Goal: Transaction & Acquisition: Subscribe to service/newsletter

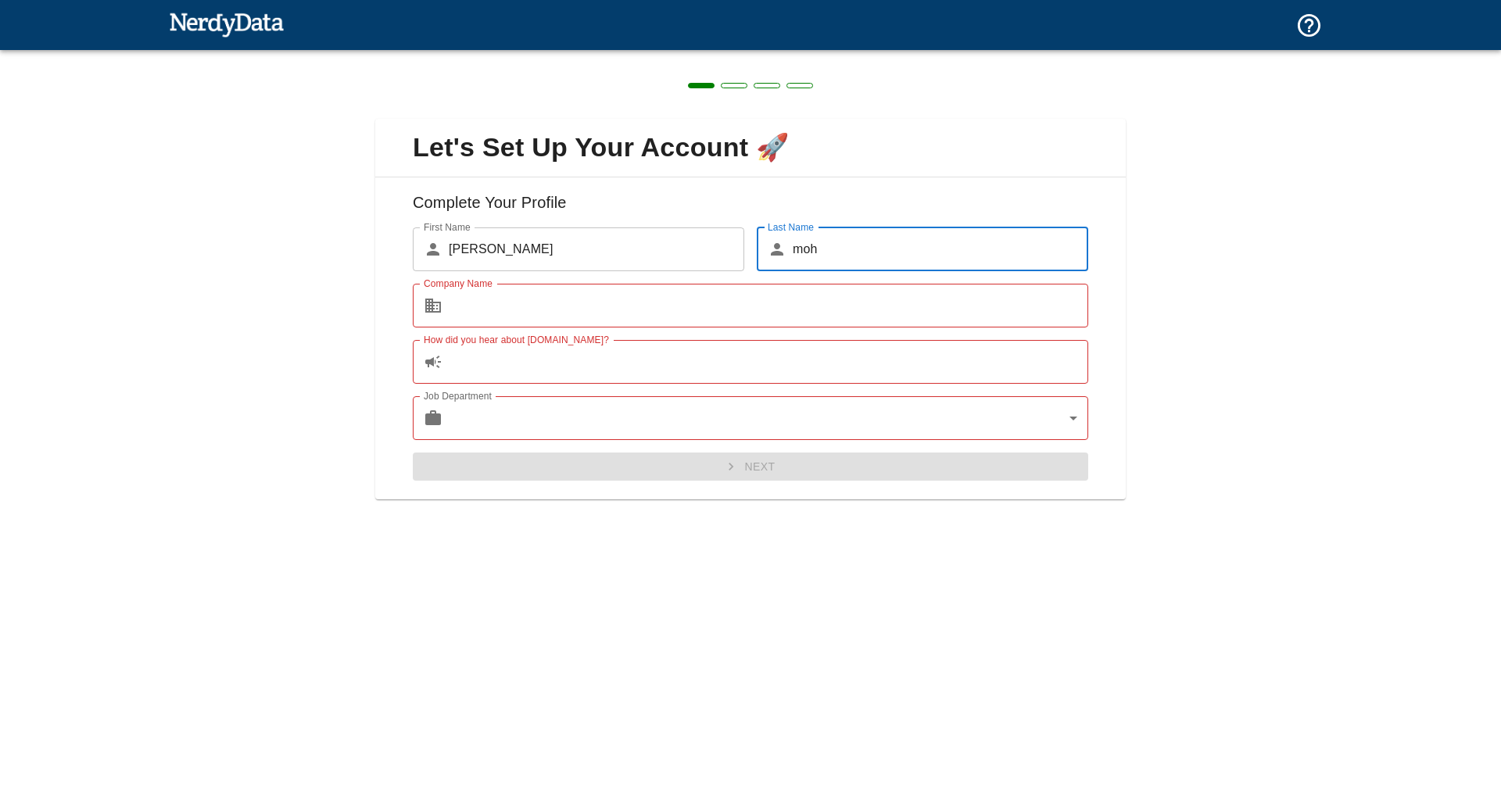
type input "moh"
click at [550, 303] on input "Company Name" at bounding box center [768, 306] width 639 height 44
type input "a"
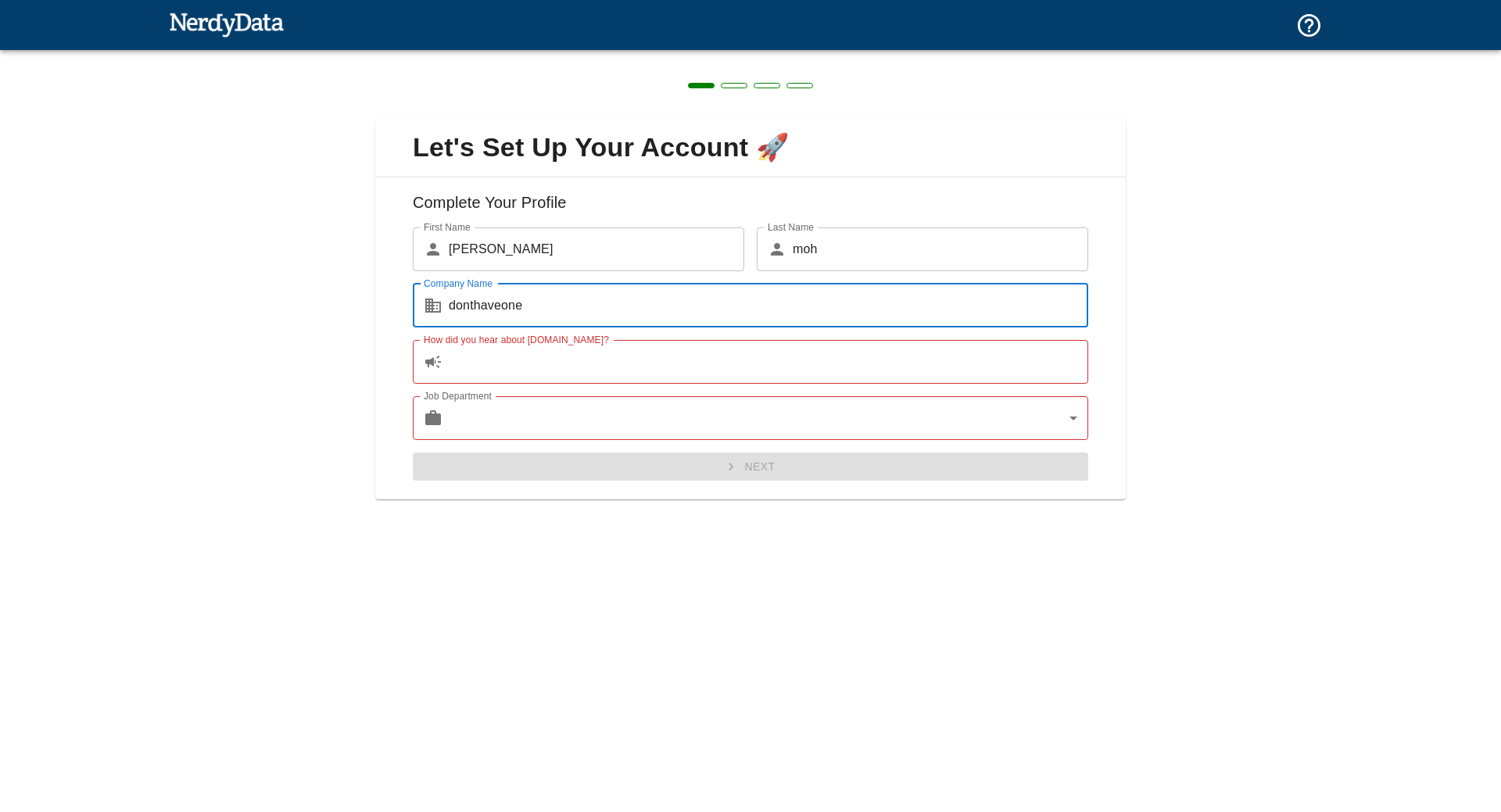
type input "donthaveone"
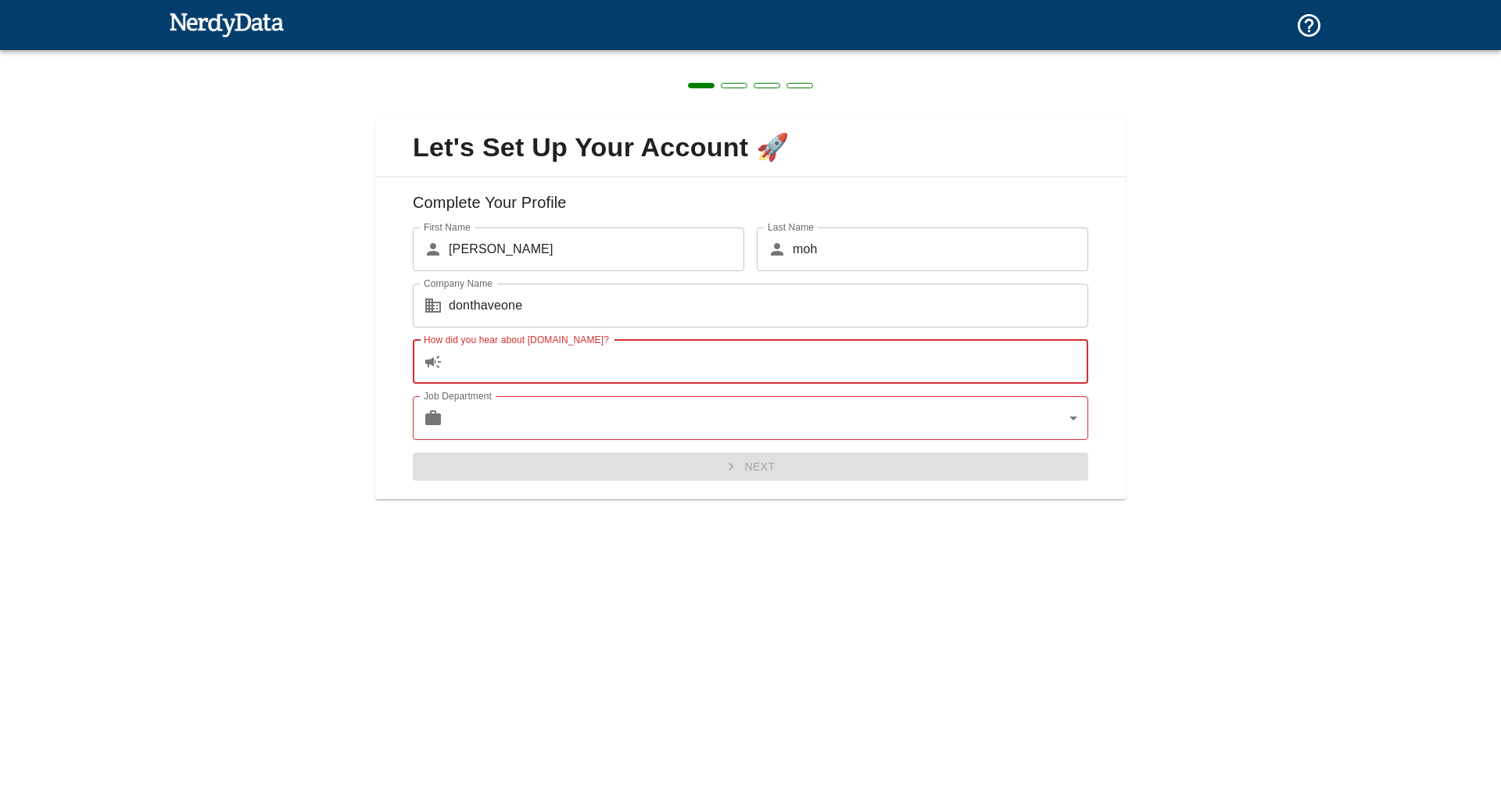
click at [553, 365] on input "How did you hear about [DOMAIN_NAME]?" at bounding box center [768, 362] width 639 height 44
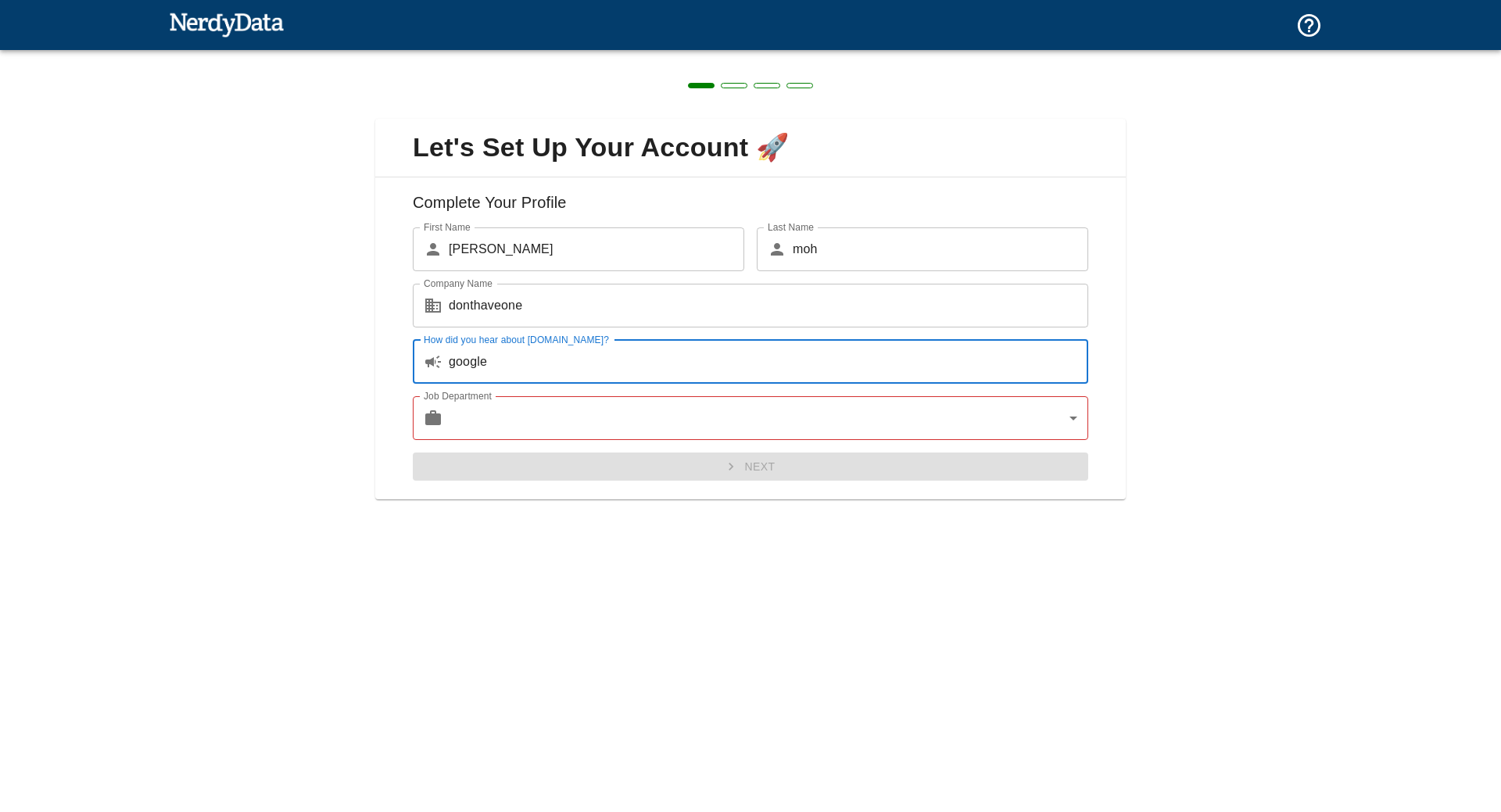
type input "google"
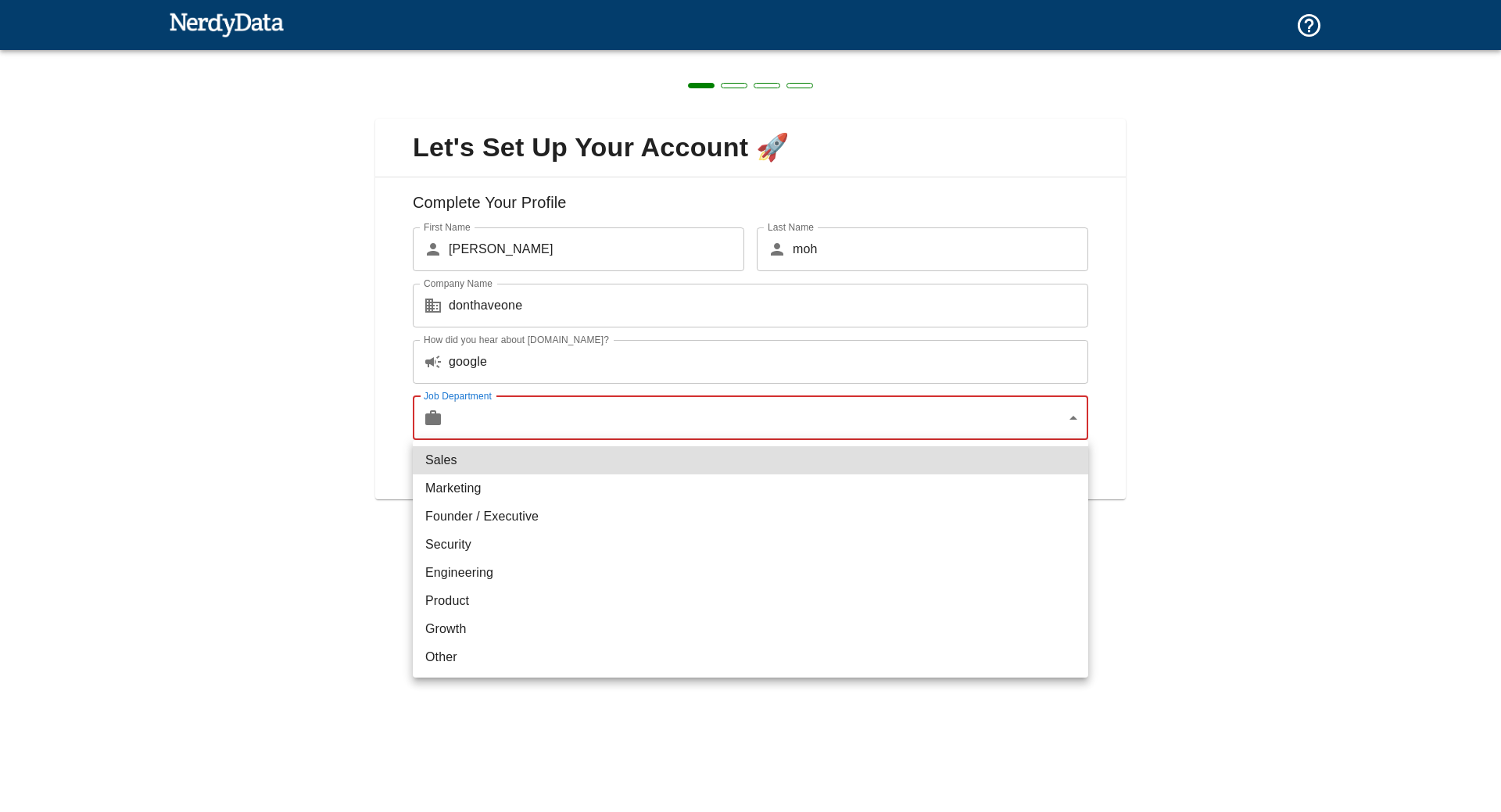
click at [584, 55] on body "Technologies Domains Pricing Products Create a Report Create a list of websites…" at bounding box center [750, 27] width 1501 height 55
click at [515, 557] on li "Security" at bounding box center [751, 544] width 676 height 28
type input "security"
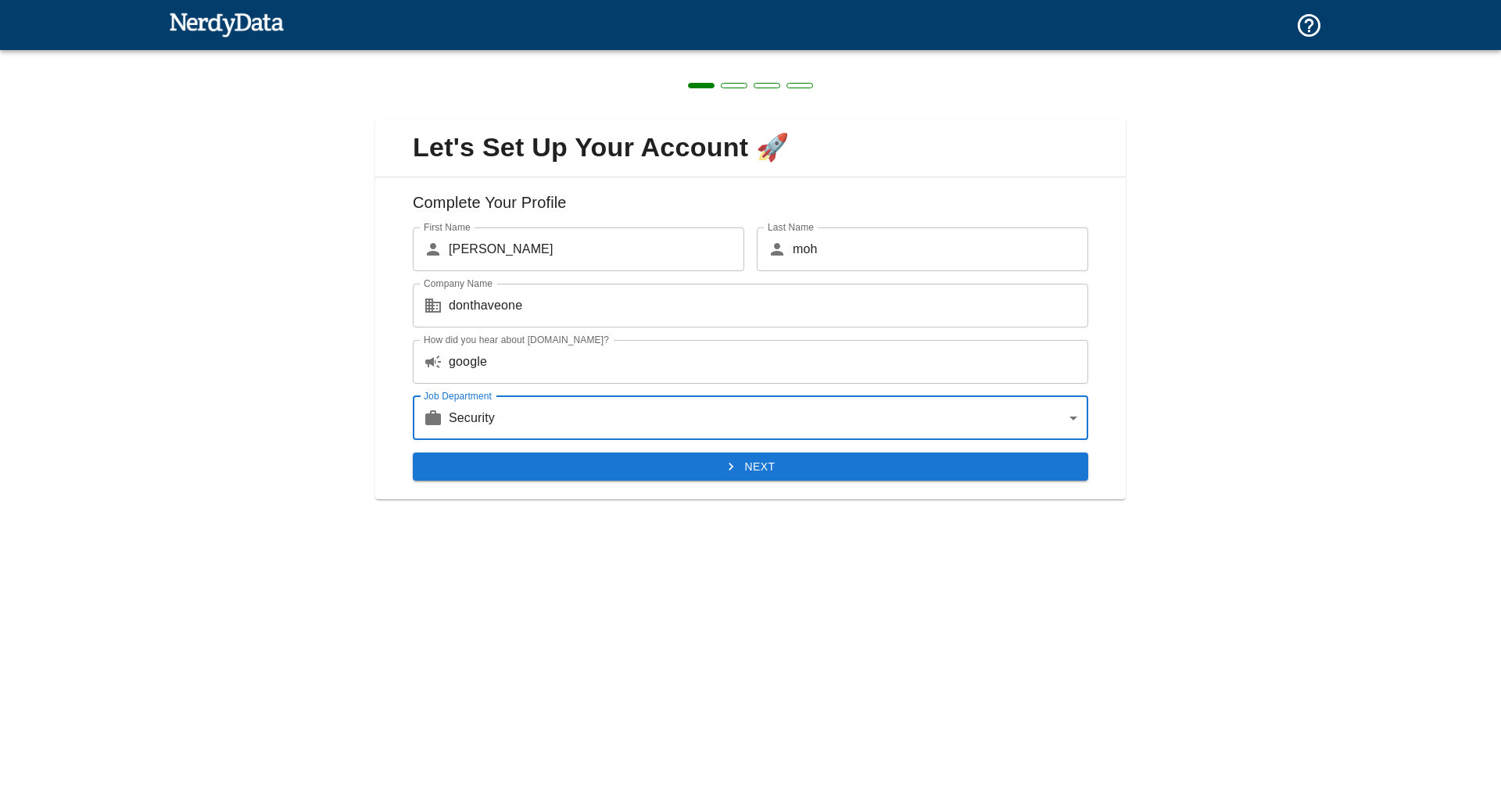
click at [562, 464] on button "Next" at bounding box center [751, 467] width 676 height 29
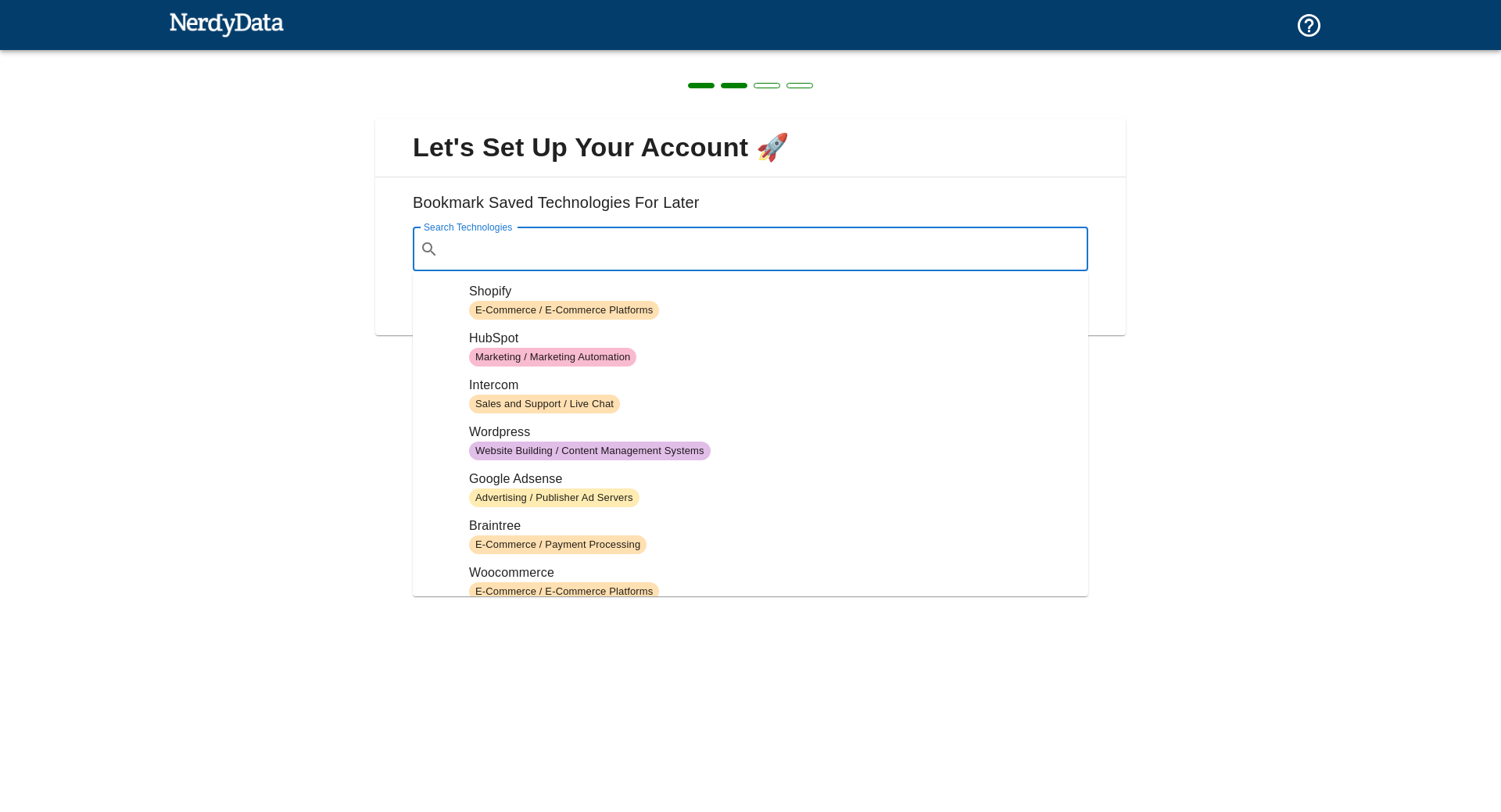
click at [548, 250] on input "Search Technologies" at bounding box center [763, 249] width 637 height 29
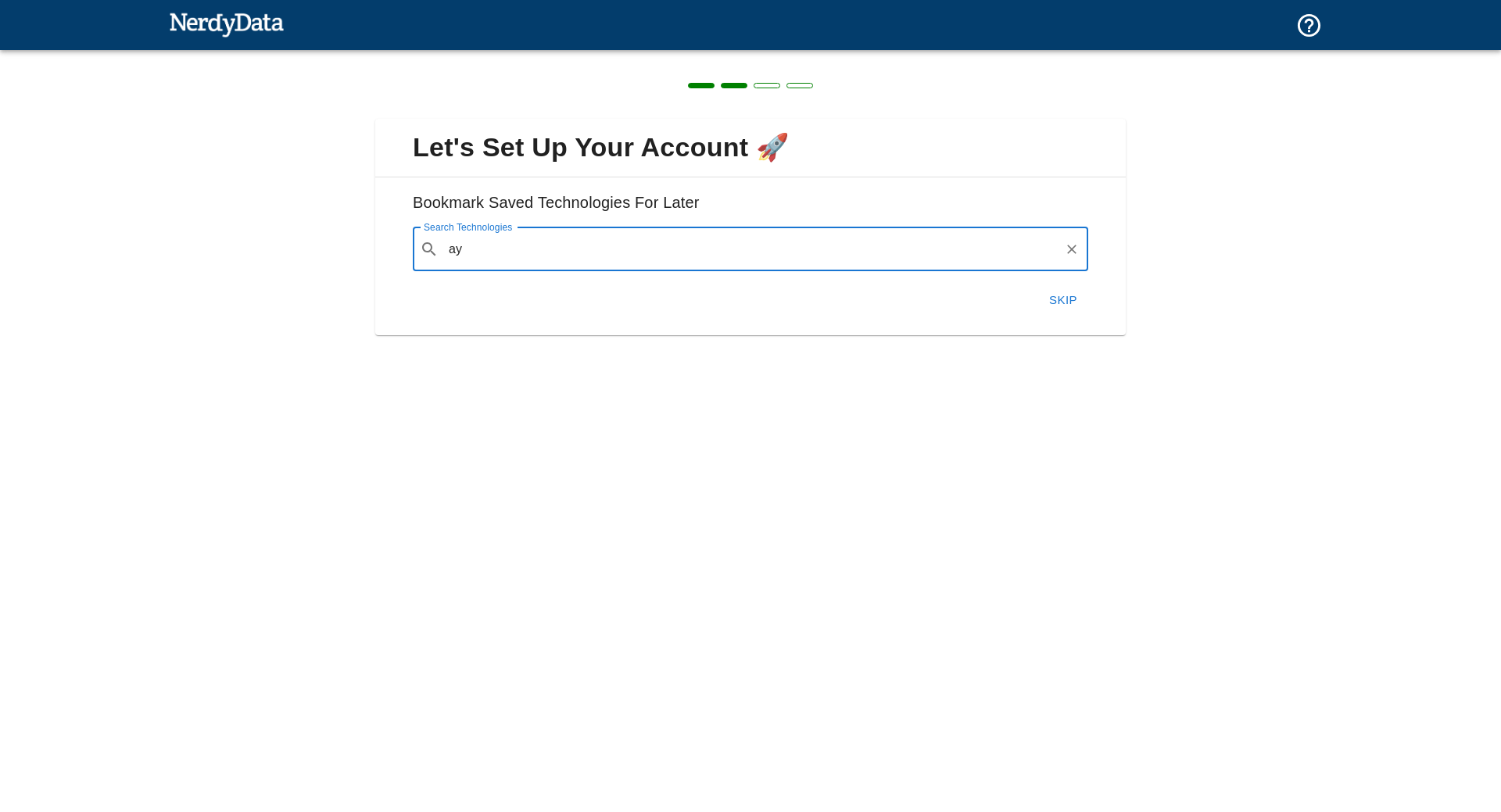
type input "a"
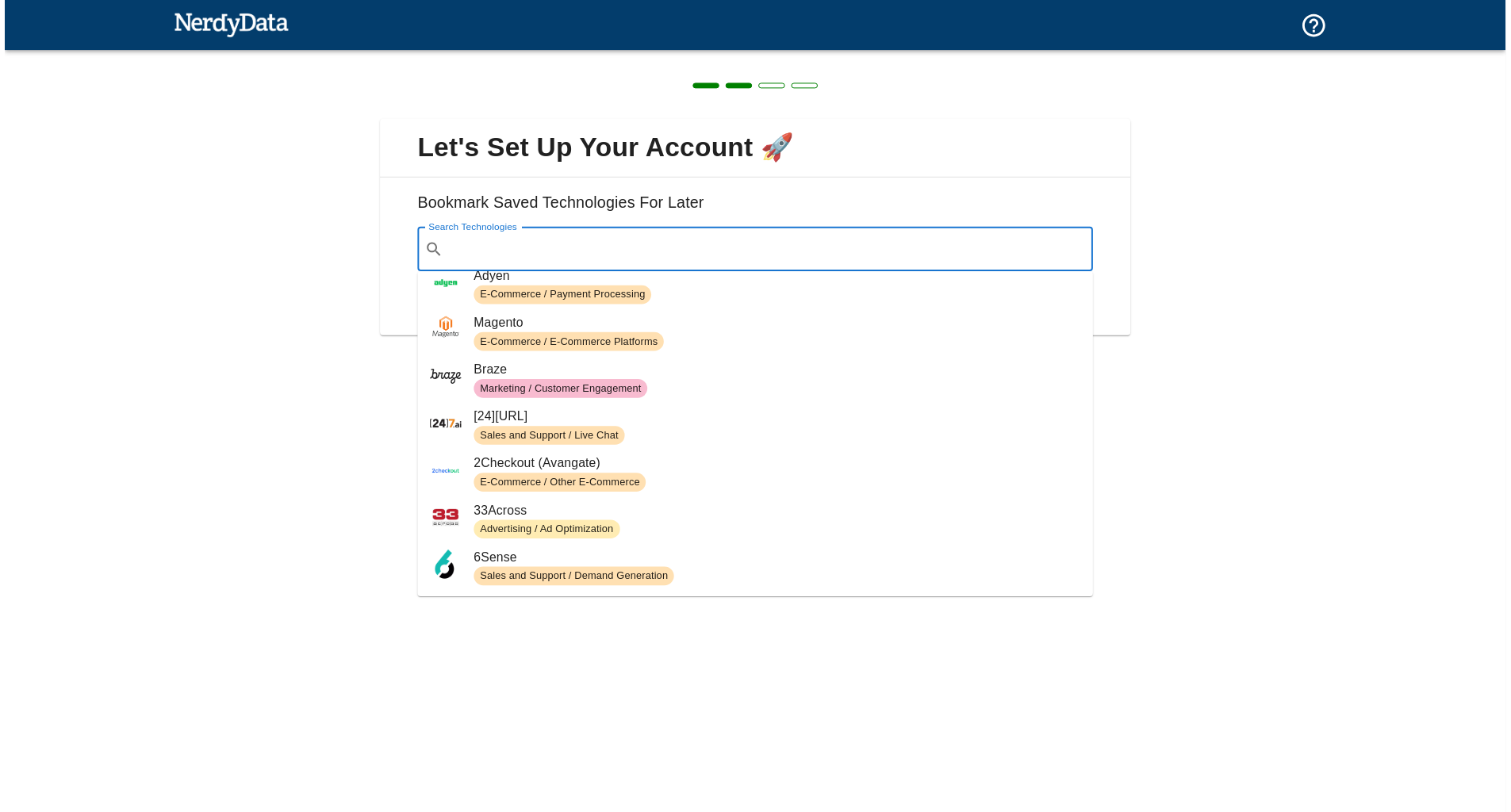
scroll to position [317, 0]
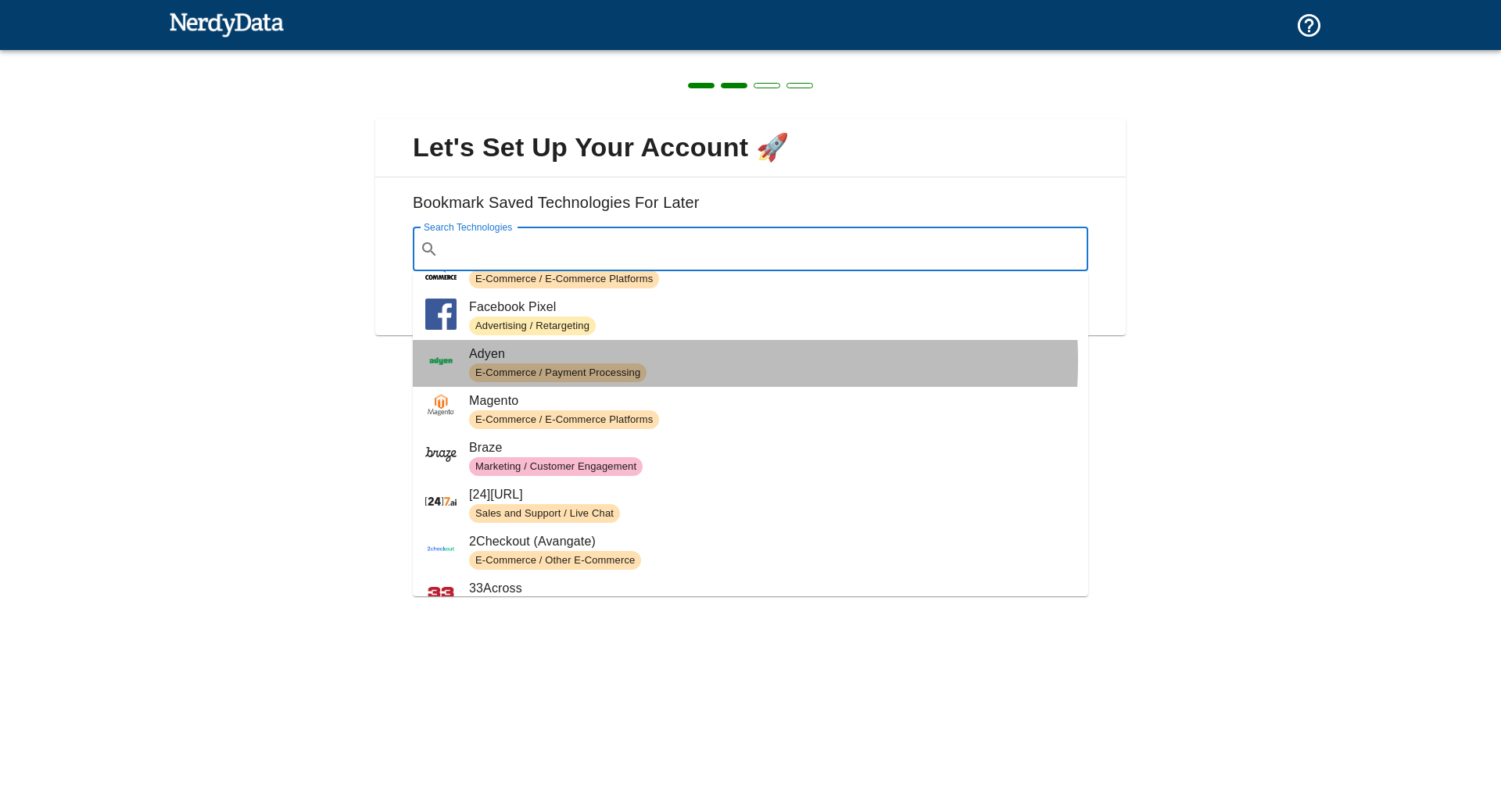
click at [639, 361] on span "Adyen" at bounding box center [772, 353] width 606 height 19
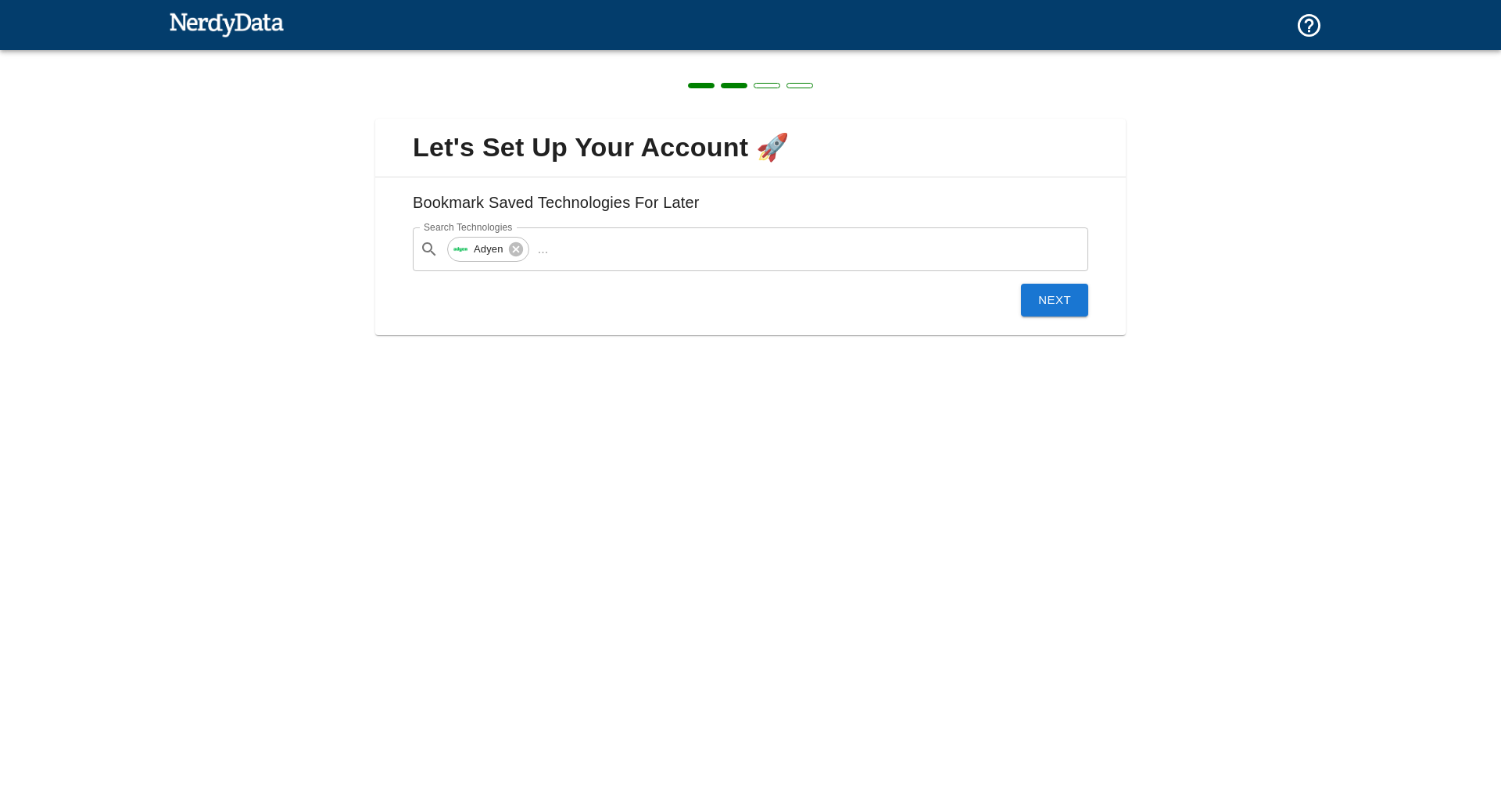
click at [1066, 308] on button "Next" at bounding box center [1055, 300] width 67 height 33
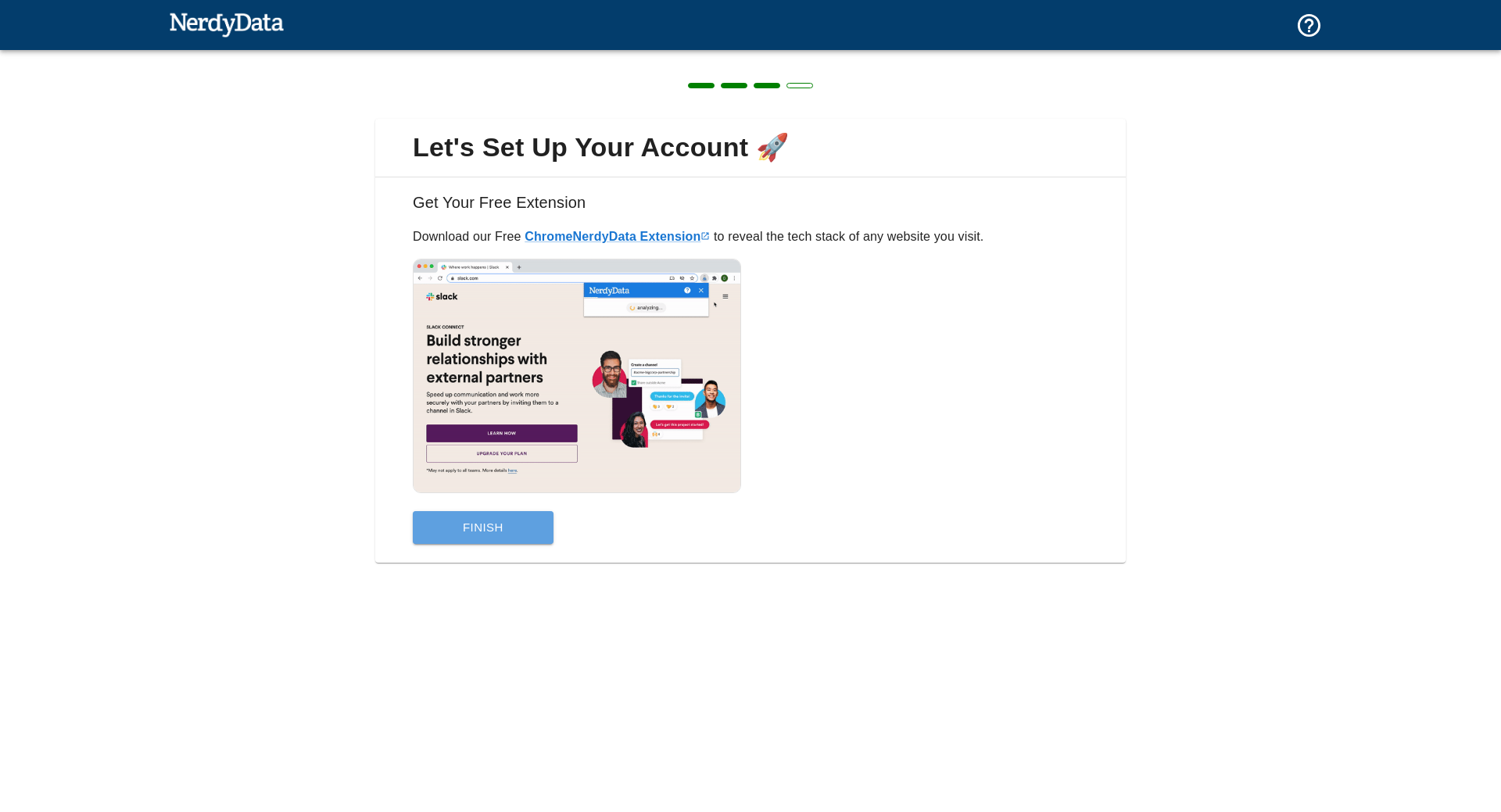
click at [510, 539] on button "Finish" at bounding box center [483, 527] width 140 height 33
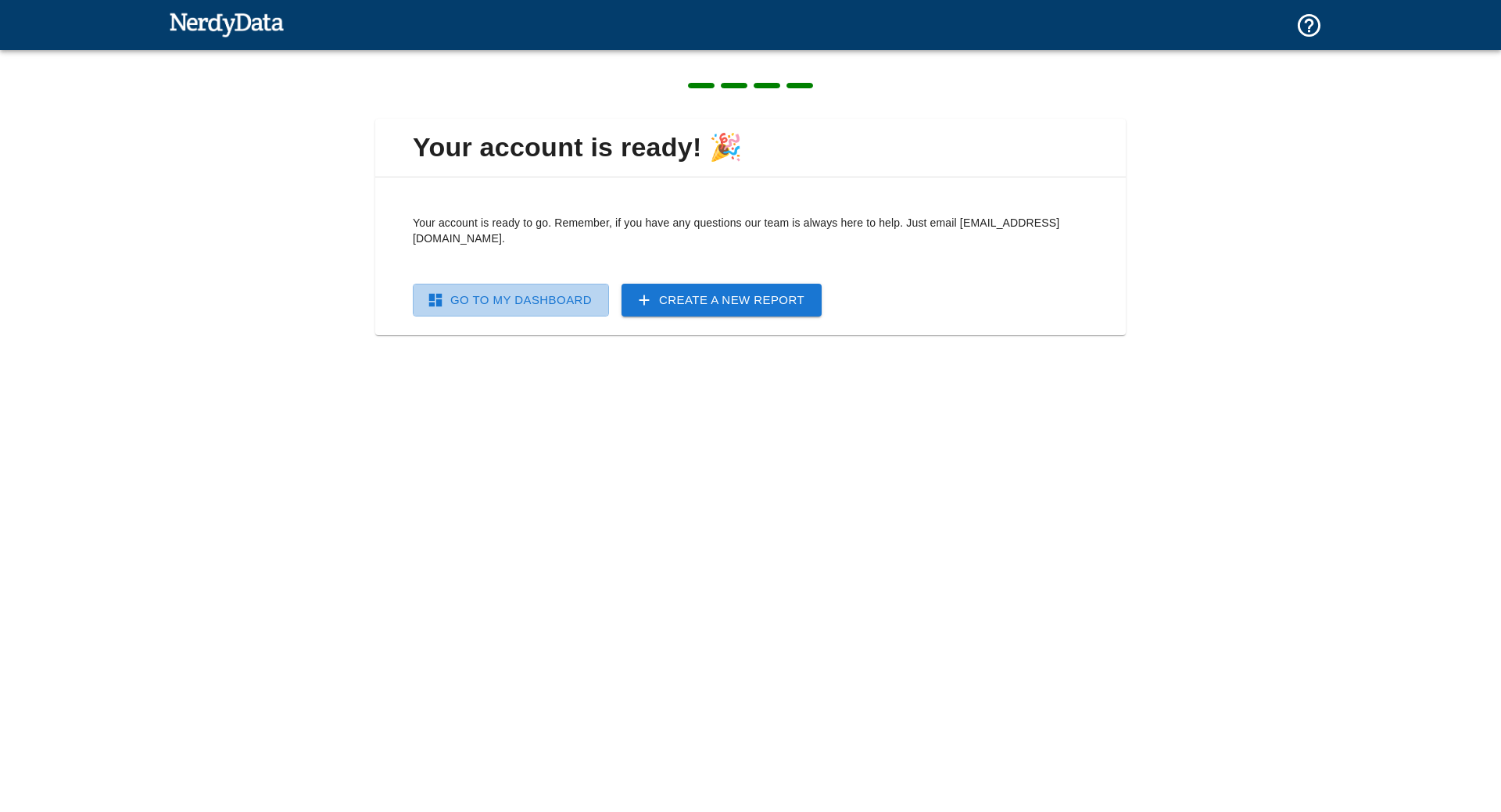
click at [543, 286] on link "Go To My Dashboard" at bounding box center [511, 300] width 196 height 33
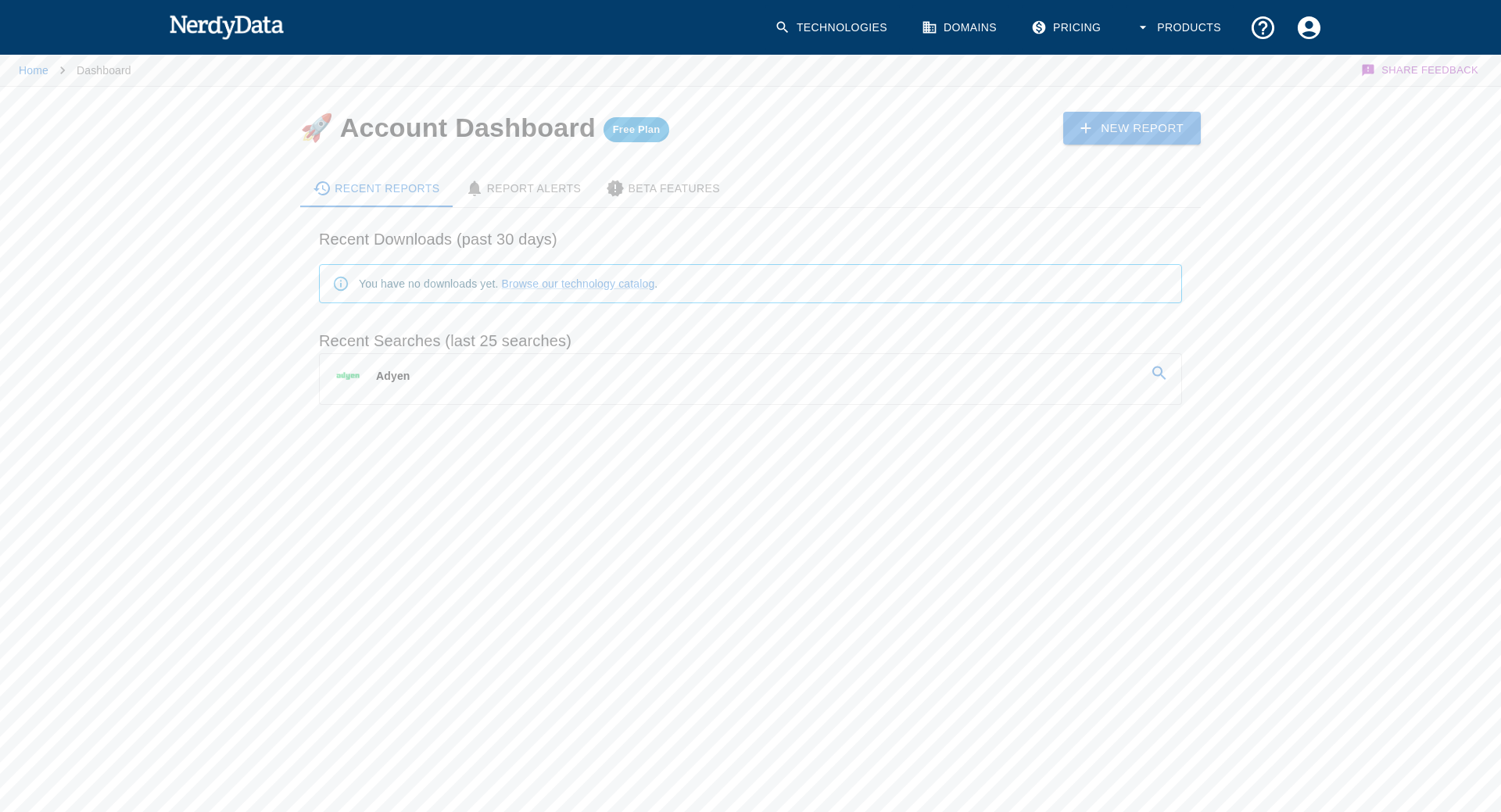
click at [475, 382] on link "Adyen" at bounding box center [750, 376] width 861 height 44
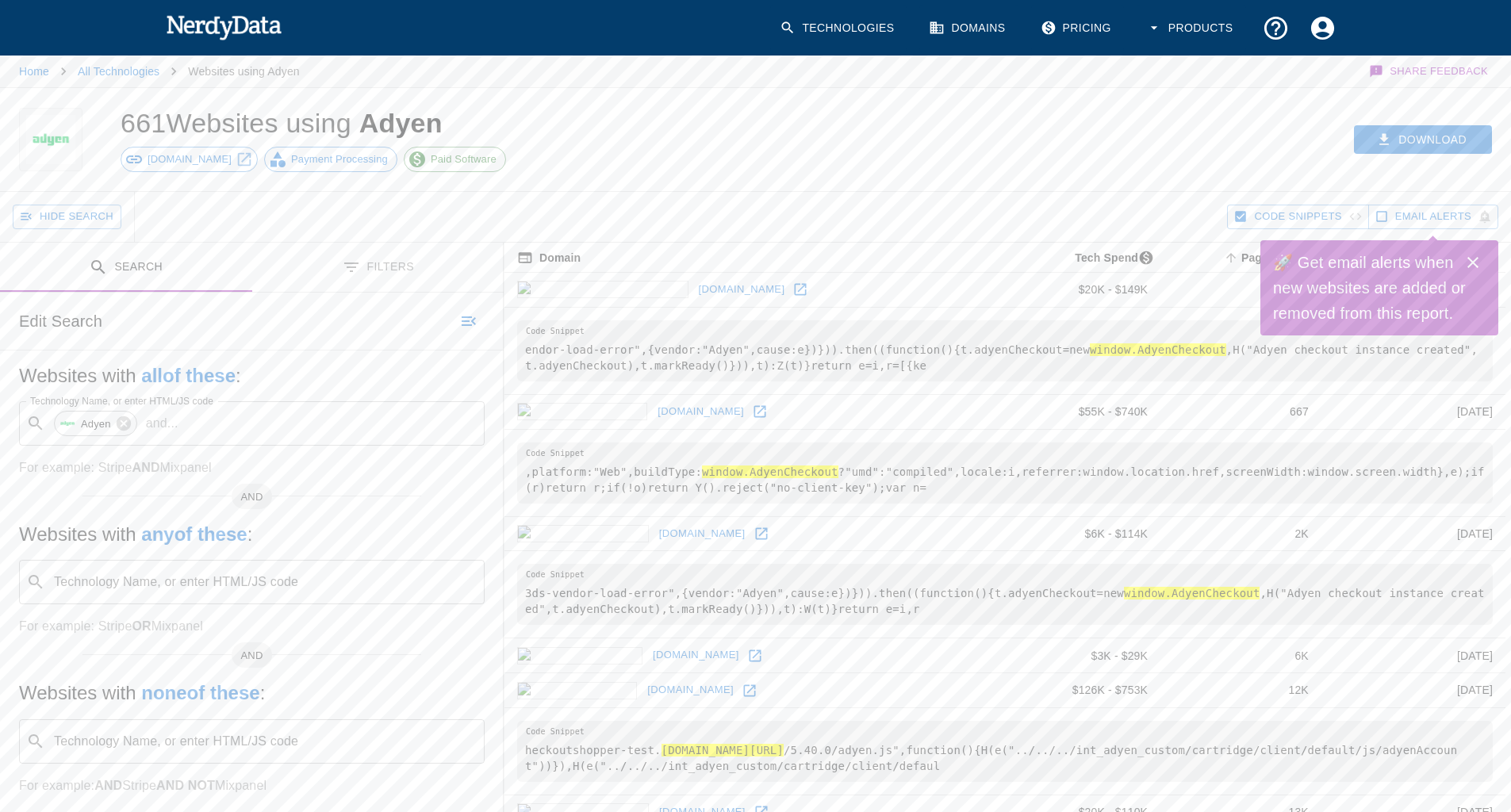
click at [1494, 252] on div "🚀 Get email alerts when new websites are added or removed from this report." at bounding box center [1379, 287] width 238 height 95
click at [1477, 252] on button "Close" at bounding box center [1472, 262] width 31 height 31
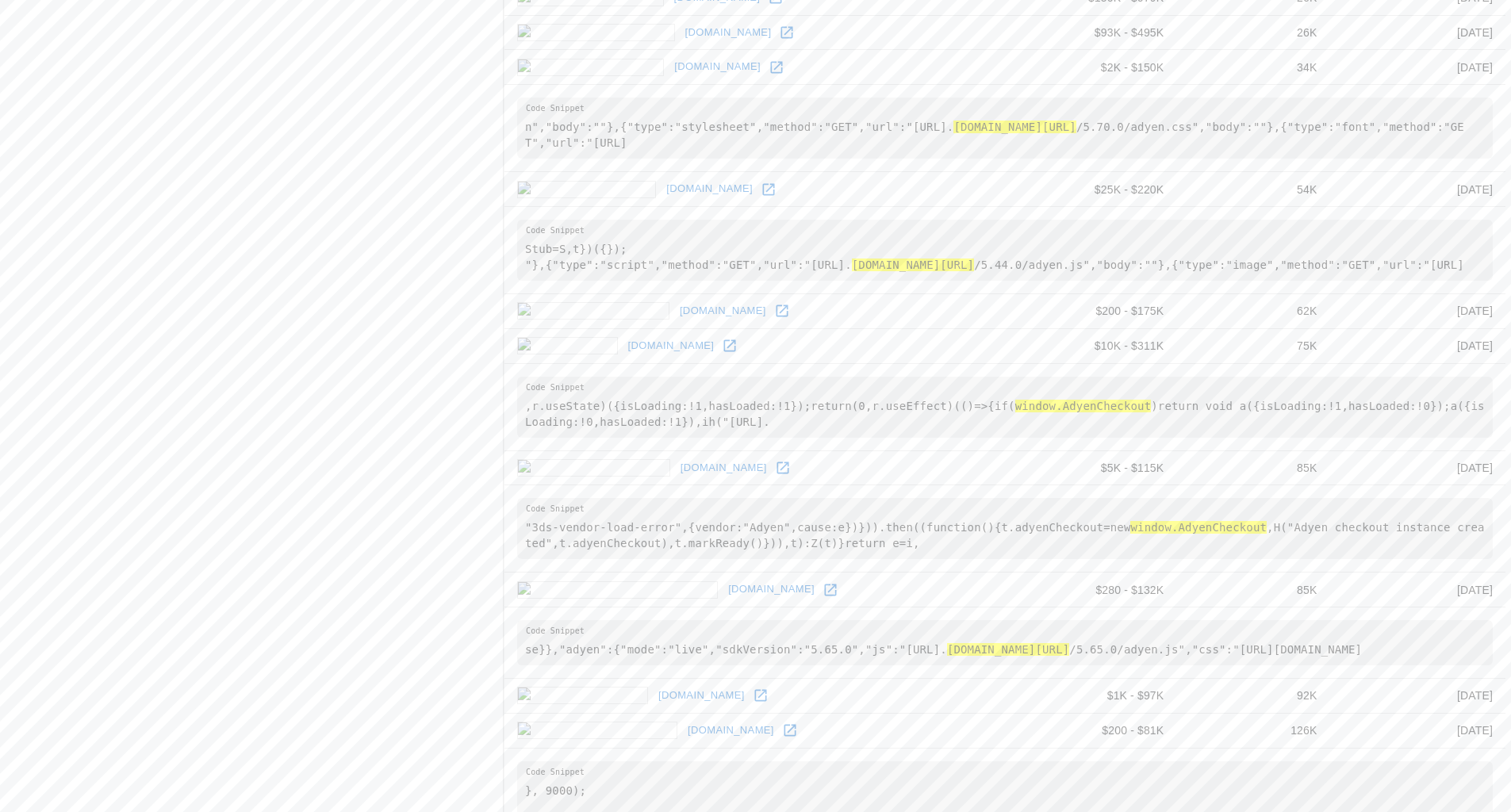
scroll to position [1841, 0]
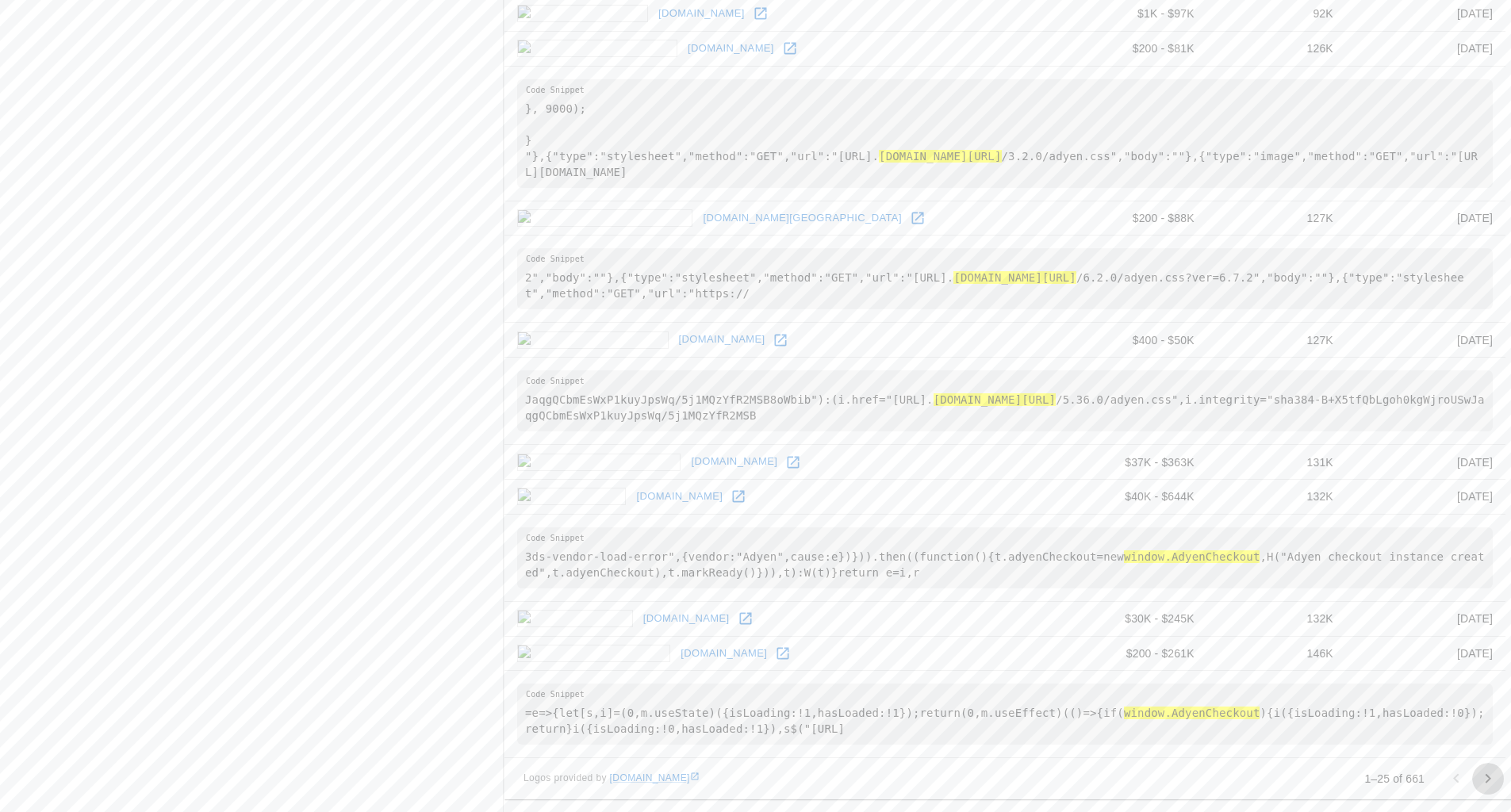
click at [1491, 774] on icon "Go to next page" at bounding box center [1487, 778] width 19 height 19
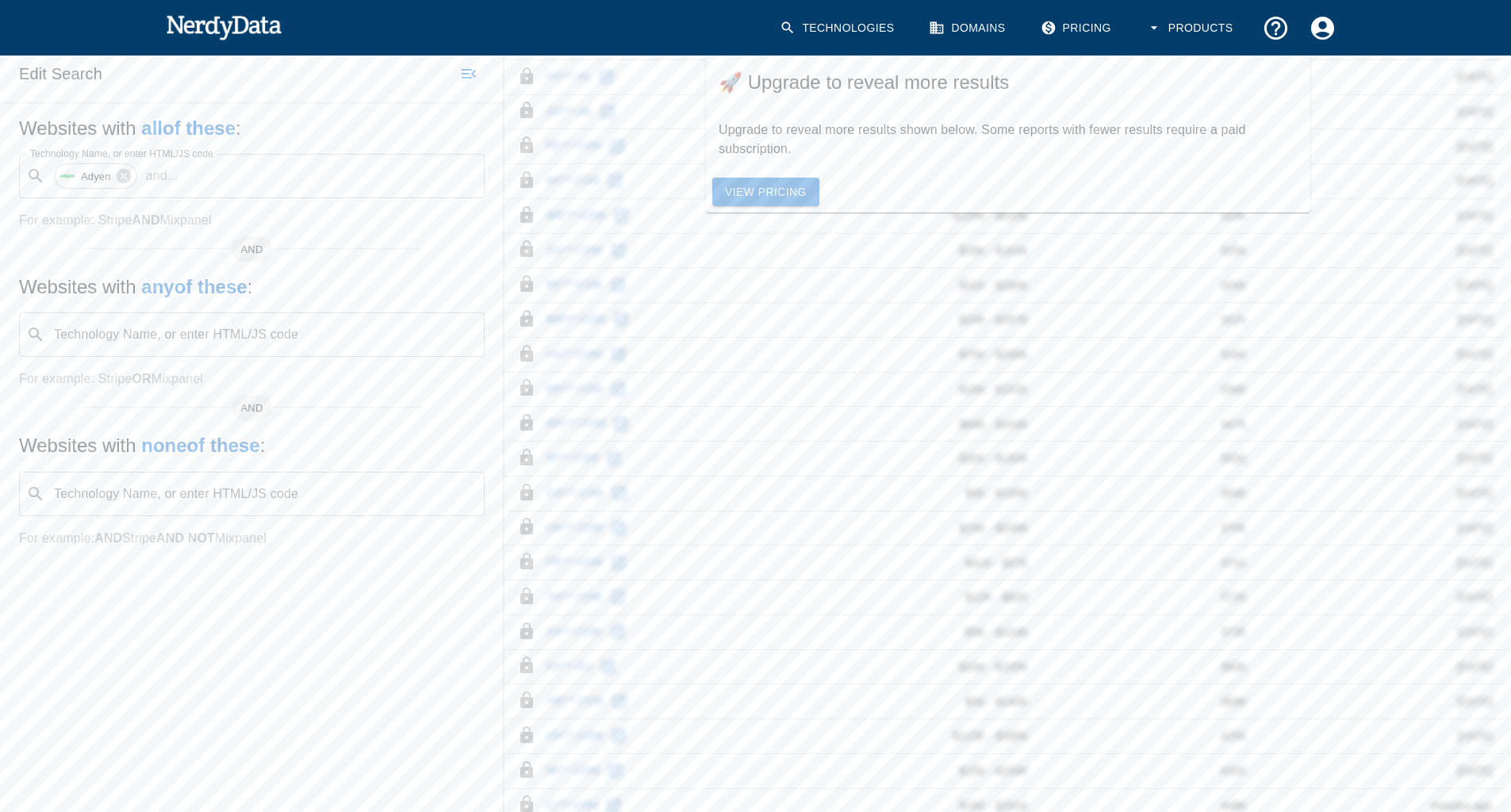
scroll to position [382, 0]
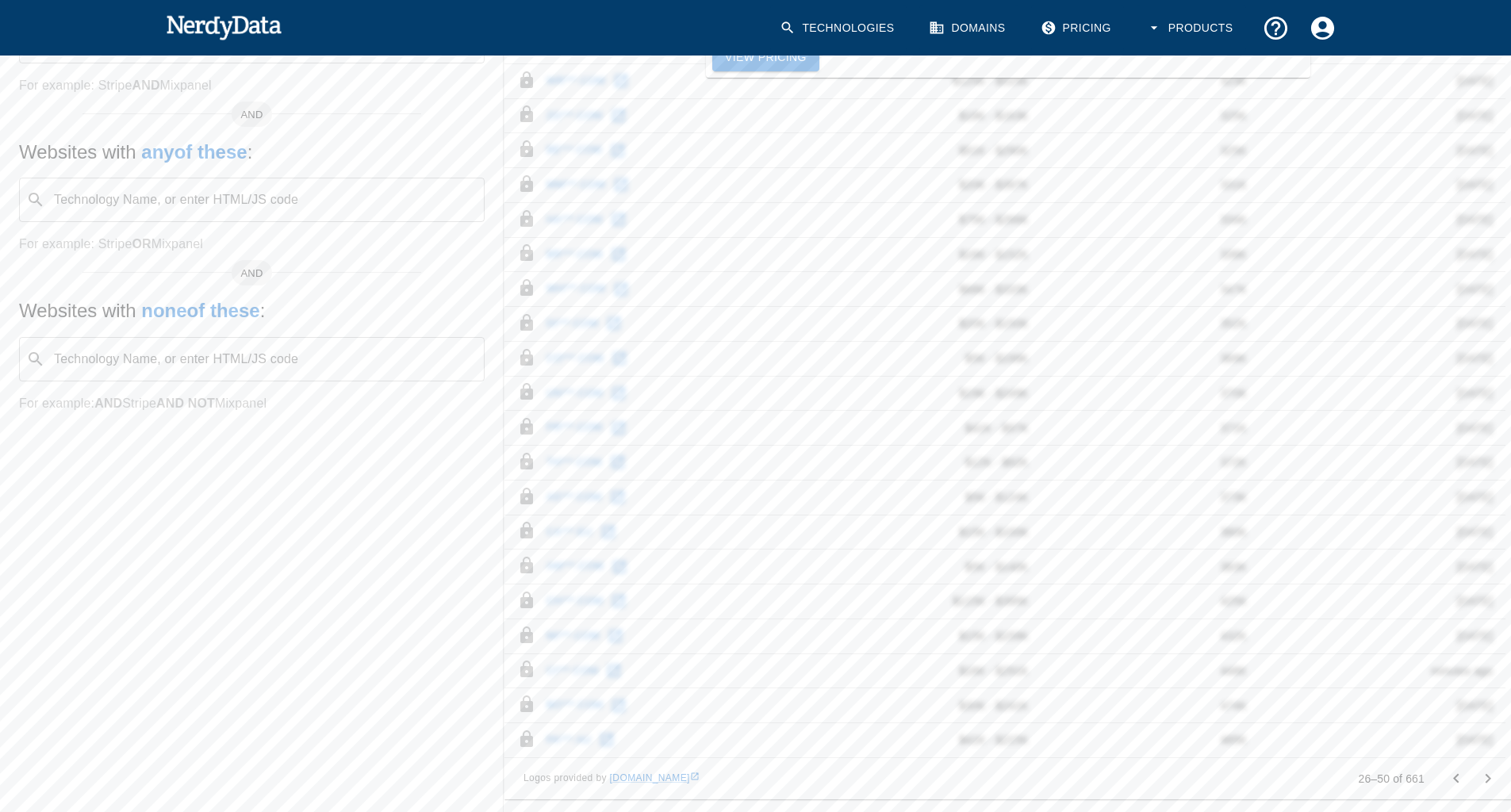
click at [1456, 784] on icon "Go to previous page" at bounding box center [1456, 778] width 19 height 19
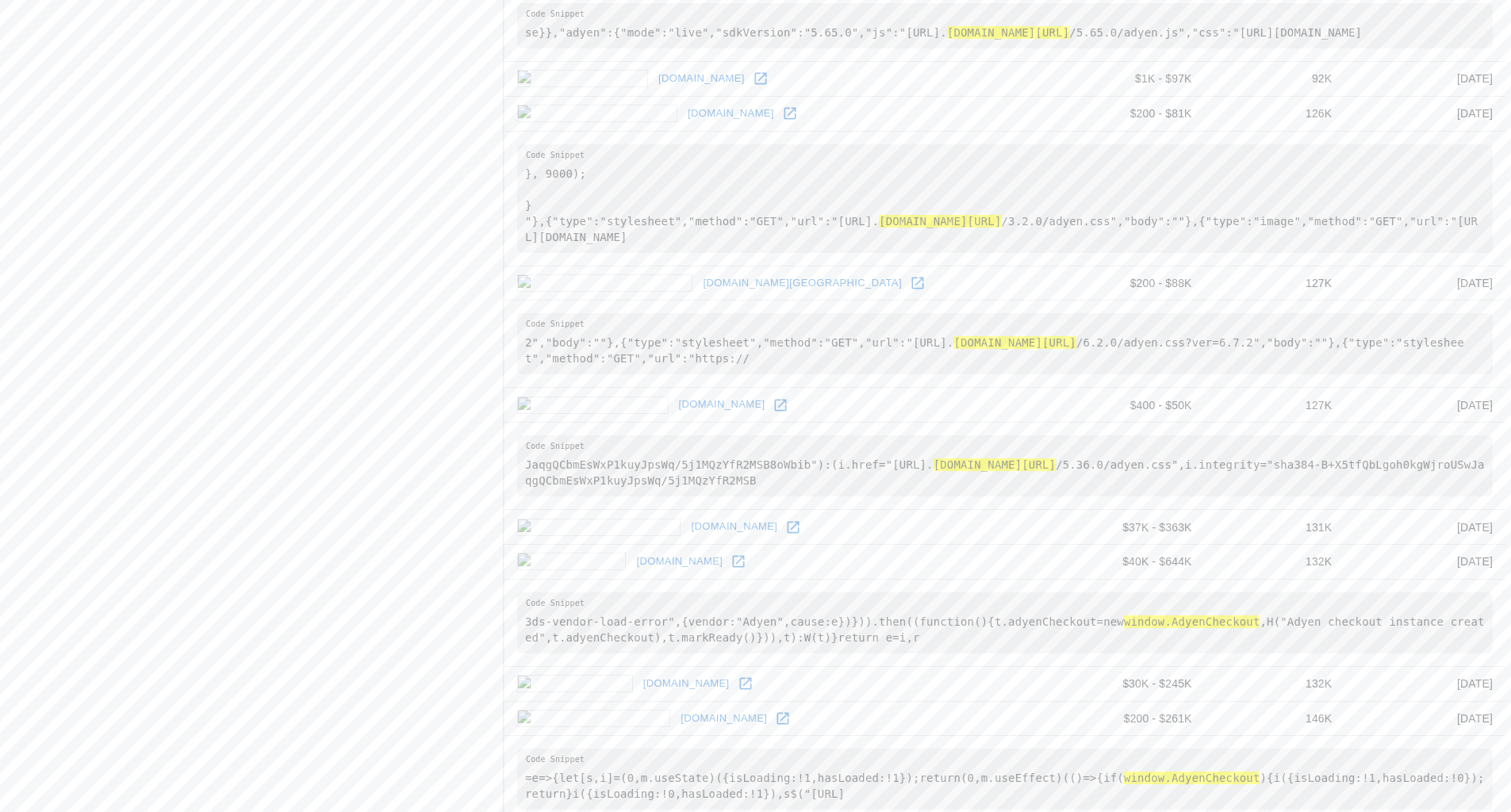
scroll to position [1841, 0]
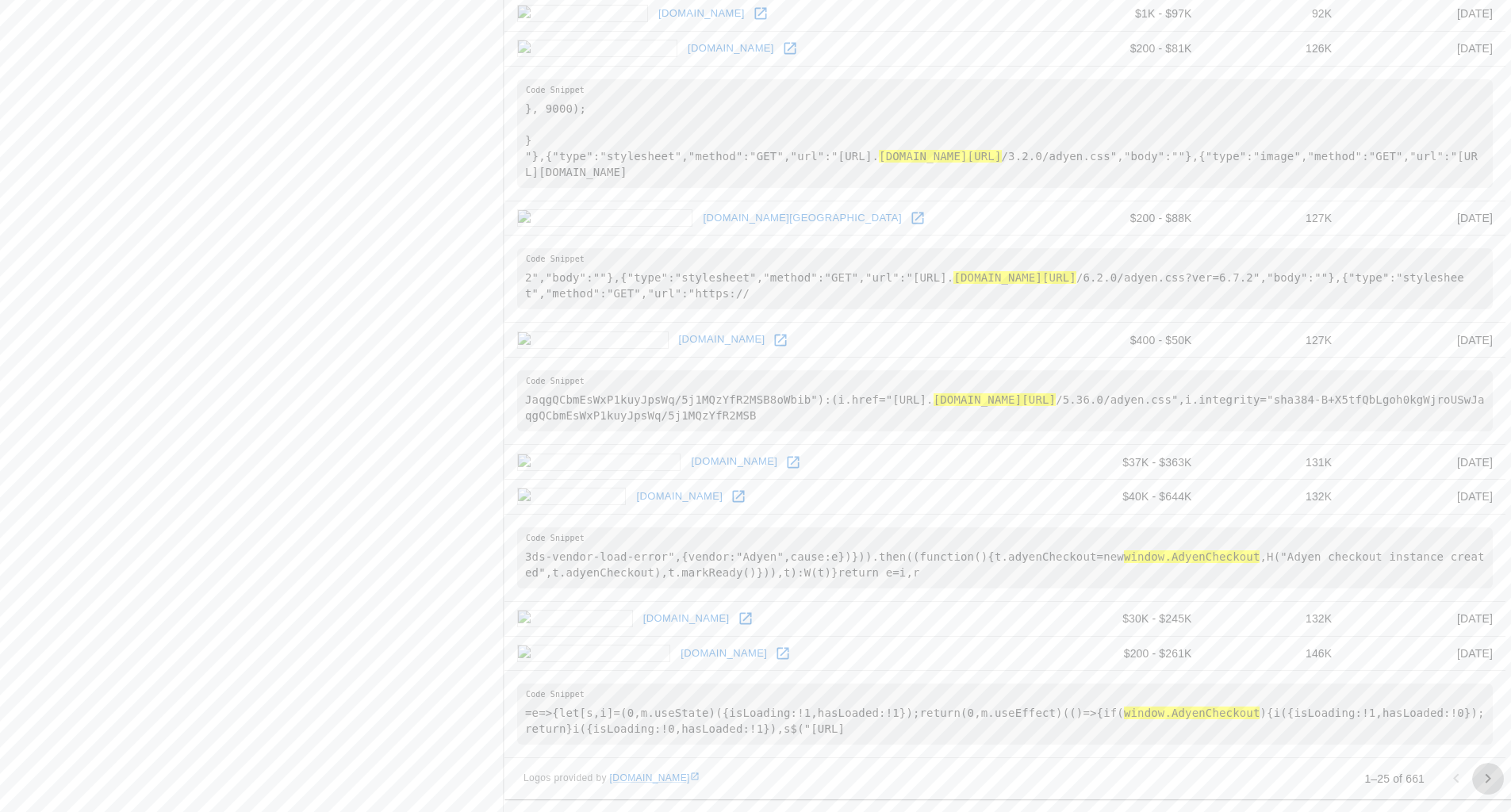
click at [1483, 775] on icon "Go to next page" at bounding box center [1487, 778] width 19 height 19
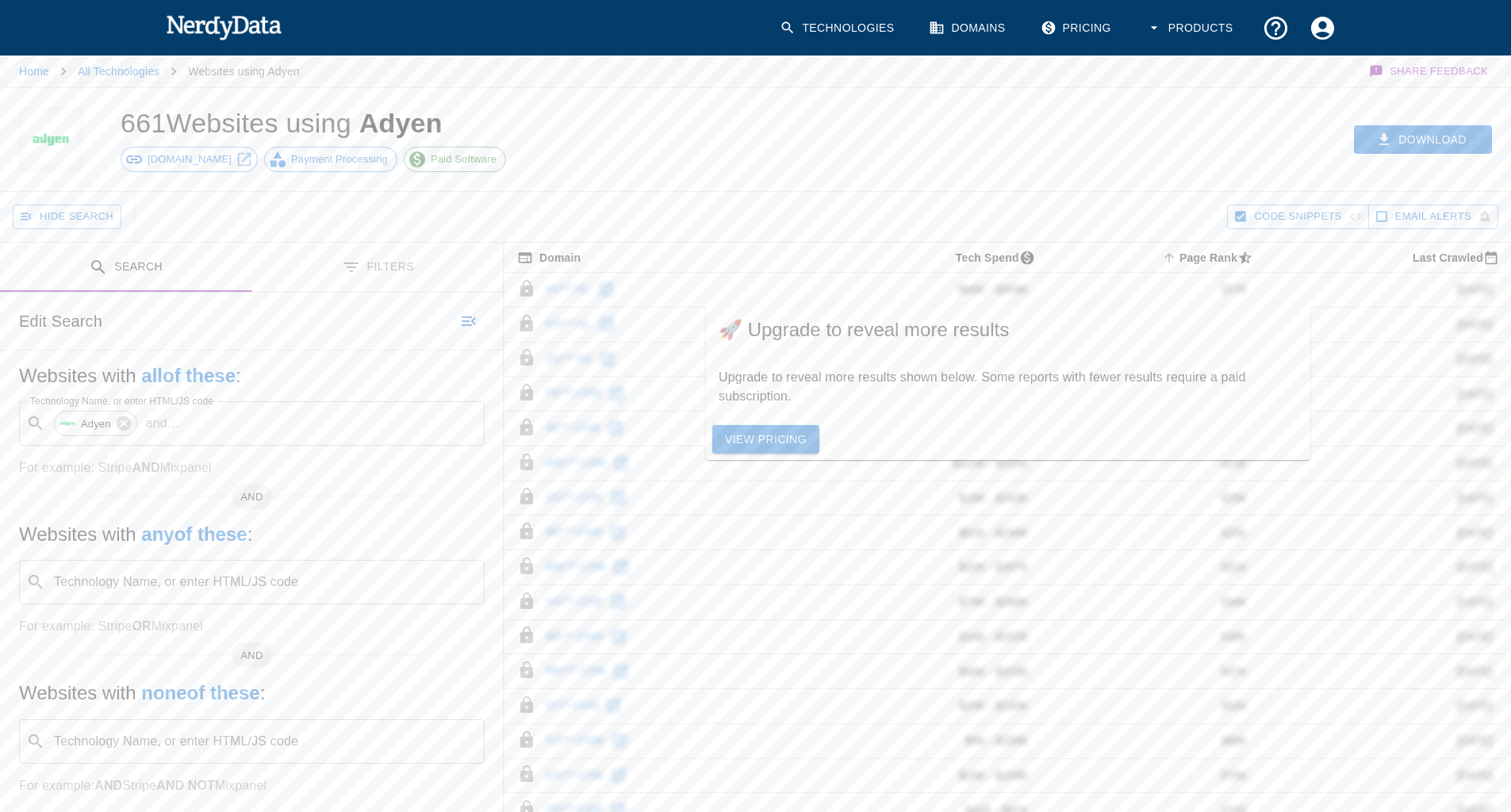
click at [791, 428] on link "View Pricing" at bounding box center [765, 439] width 107 height 29
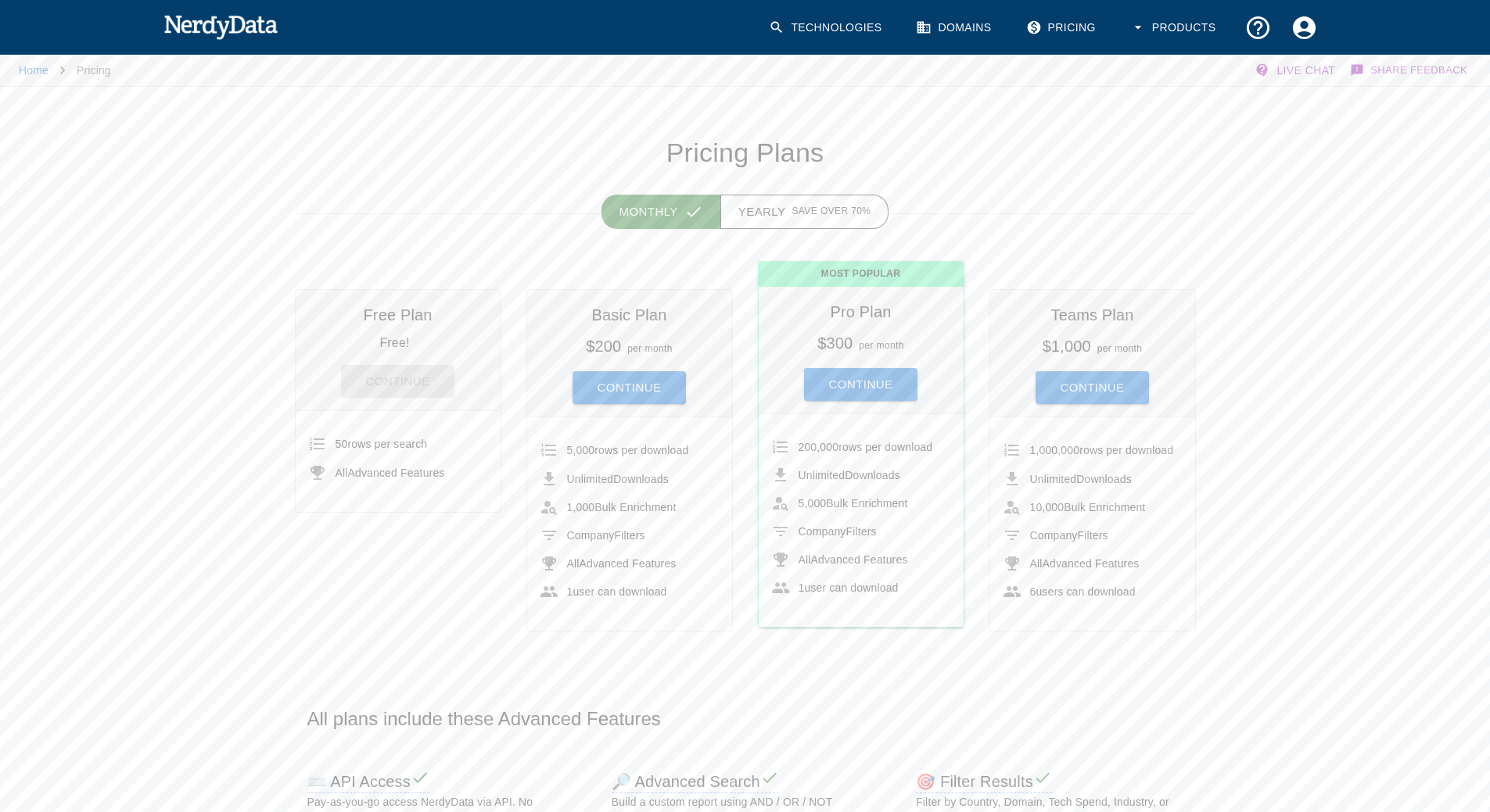
click at [644, 384] on button "Continue" at bounding box center [629, 388] width 114 height 33
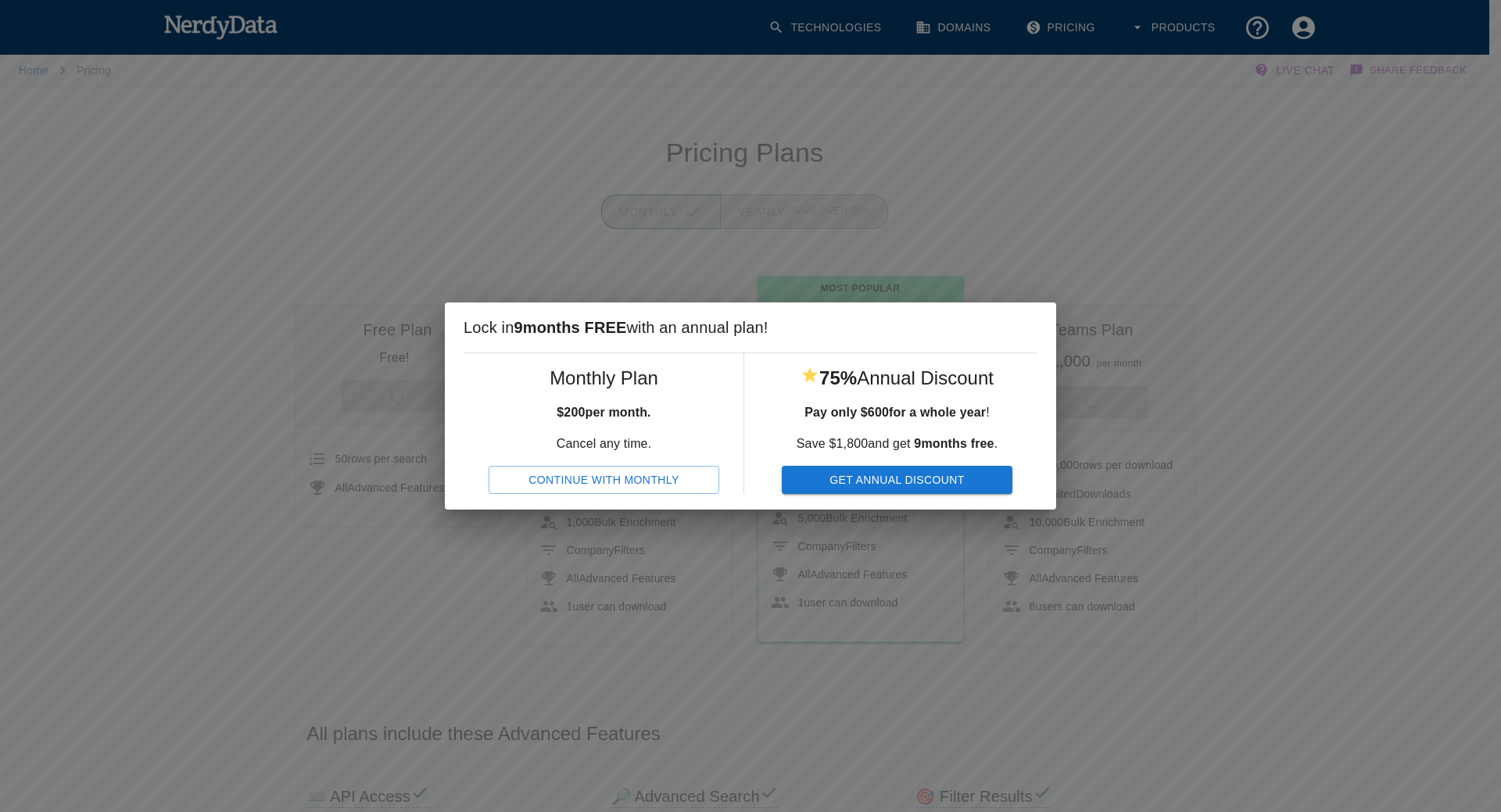
click at [620, 486] on button "Continue With Monthly" at bounding box center [604, 480] width 231 height 29
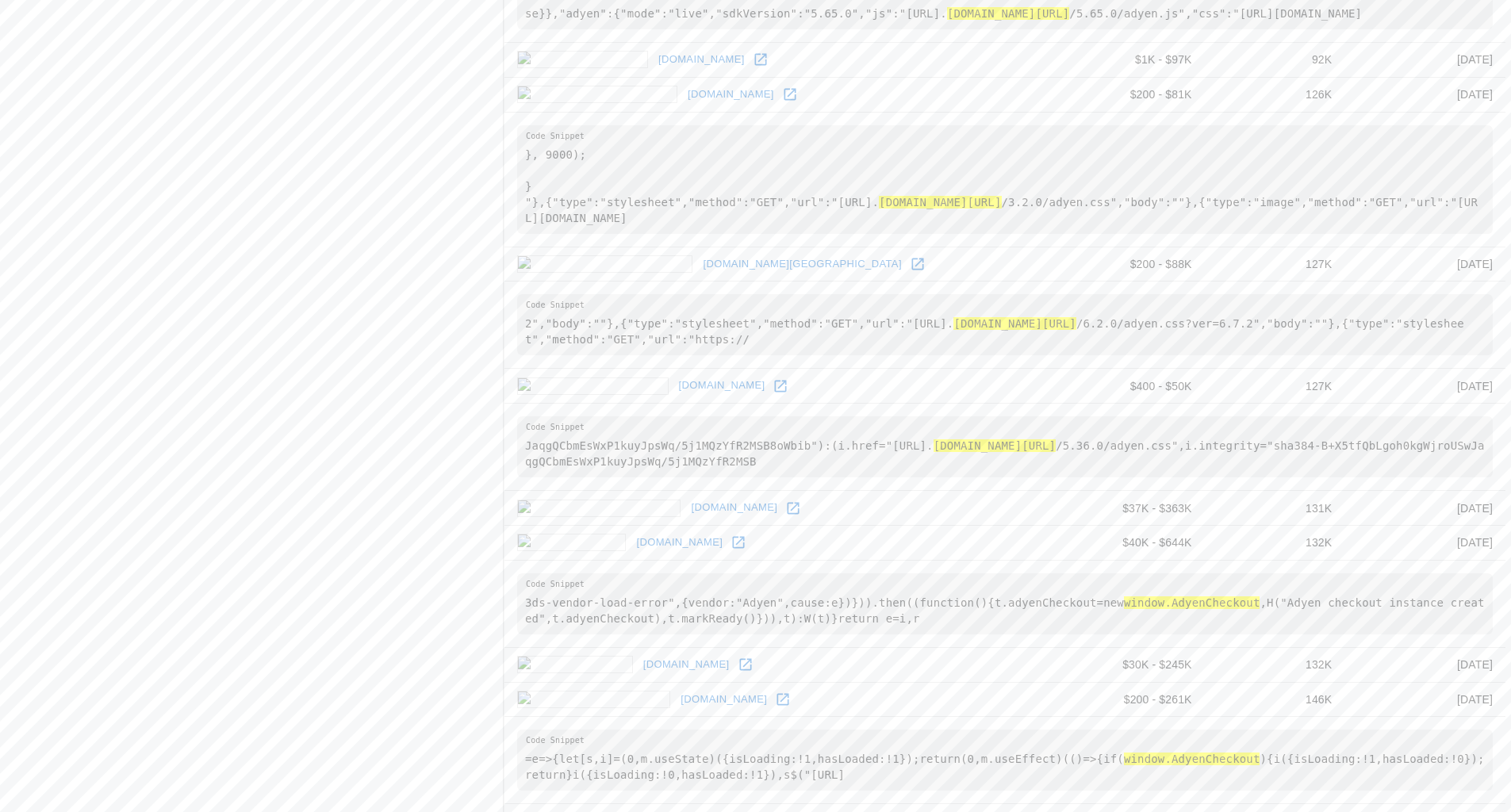
scroll to position [1841, 0]
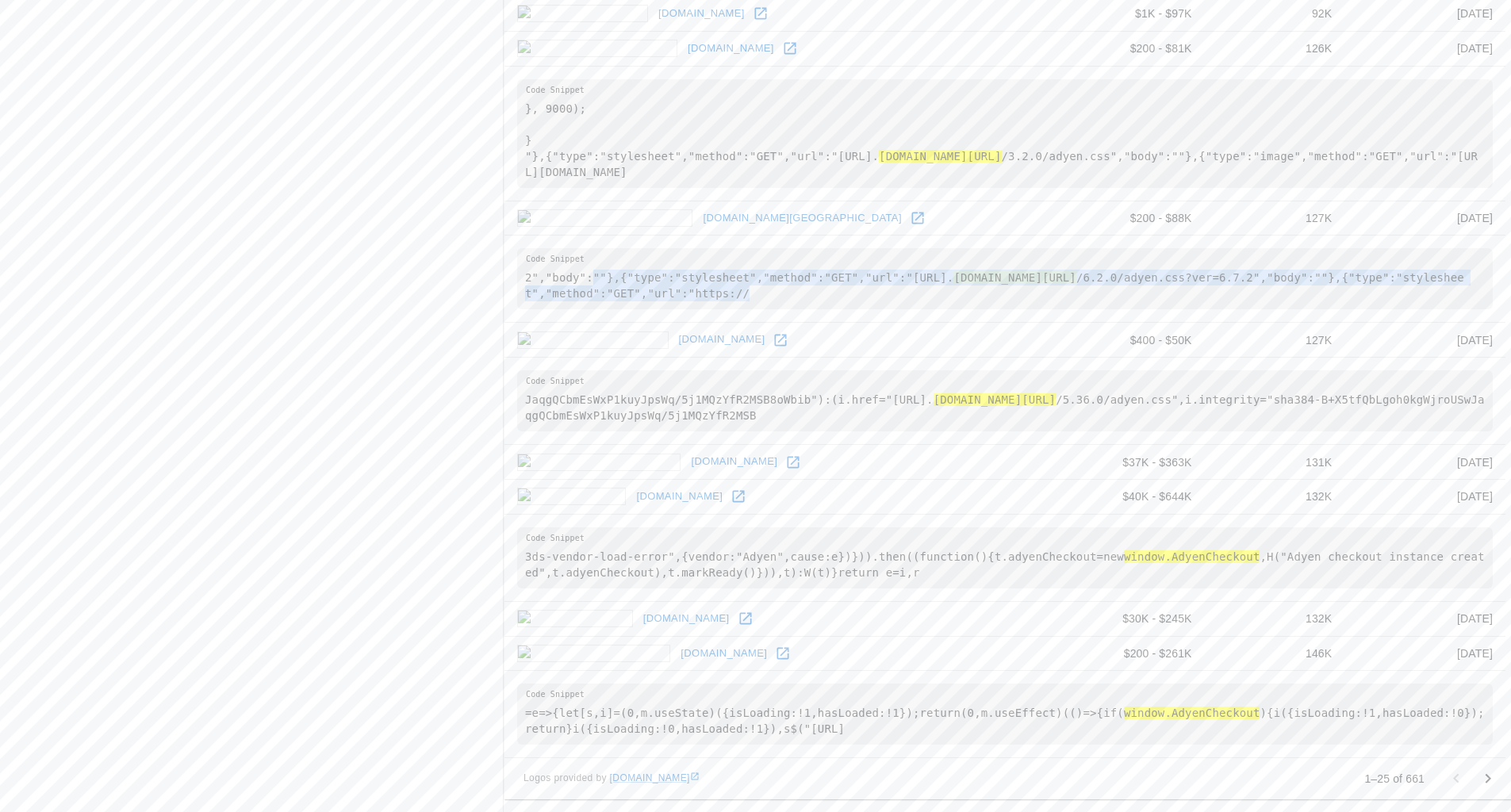
drag, startPoint x: 590, startPoint y: 272, endPoint x: 991, endPoint y: 297, distance: 401.8
click at [991, 297] on pre "2","body":""},{"type":"stylesheet","method":"GET","url":"[URL]. [DOMAIN_NAME][U…" at bounding box center [1004, 279] width 975 height 61
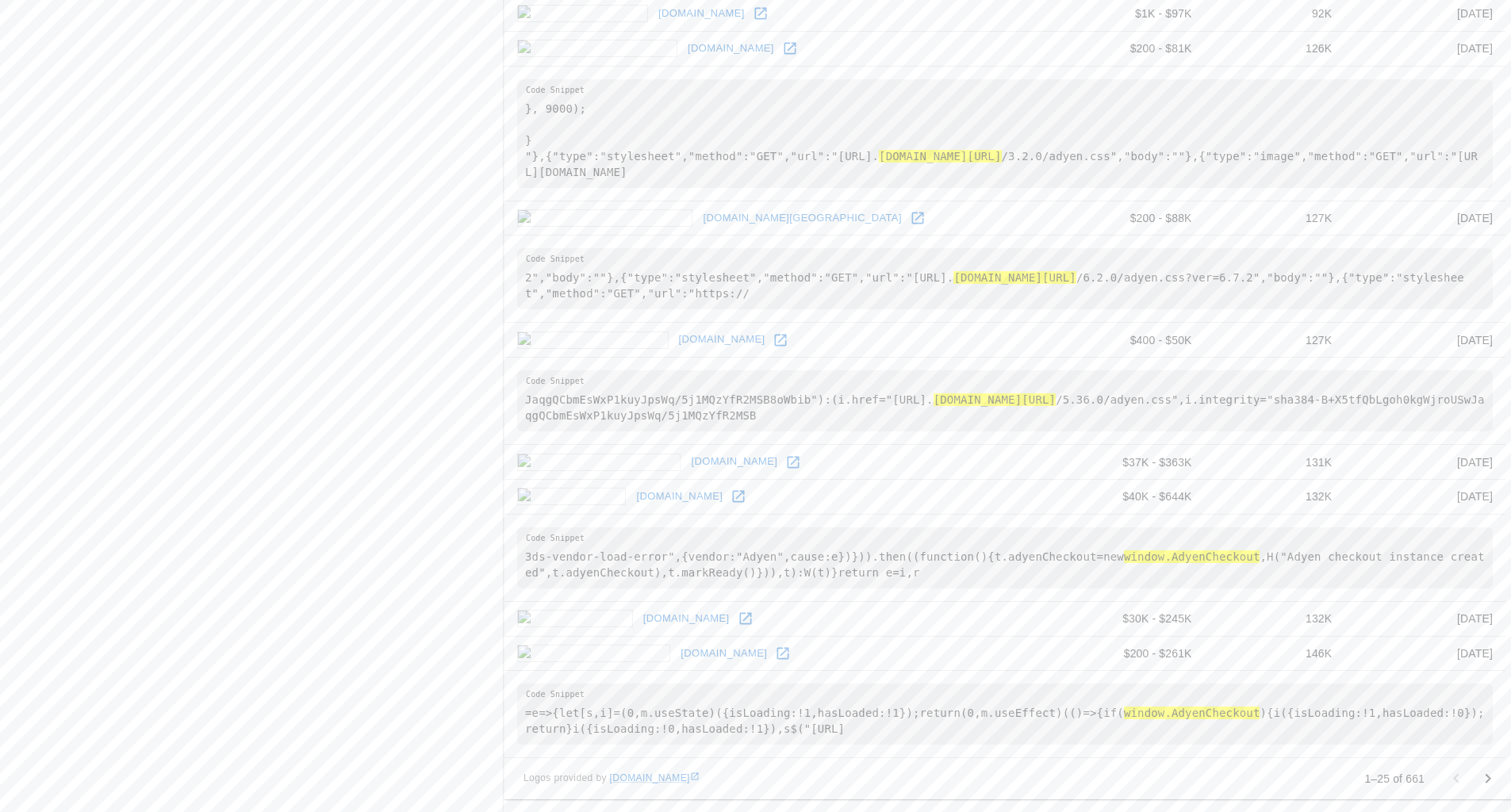
drag, startPoint x: 1090, startPoint y: 279, endPoint x: 1250, endPoint y: 272, distance: 160.2
click at [1076, 272] on hl "[DOMAIN_NAME][URL]" at bounding box center [1013, 277] width 122 height 12
drag, startPoint x: 1050, startPoint y: 404, endPoint x: 1103, endPoint y: 404, distance: 53.0
click at [1056, 404] on hl "[DOMAIN_NAME][URL]" at bounding box center [994, 399] width 122 height 12
click at [1056, 398] on hl "[DOMAIN_NAME][URL]" at bounding box center [994, 399] width 122 height 12
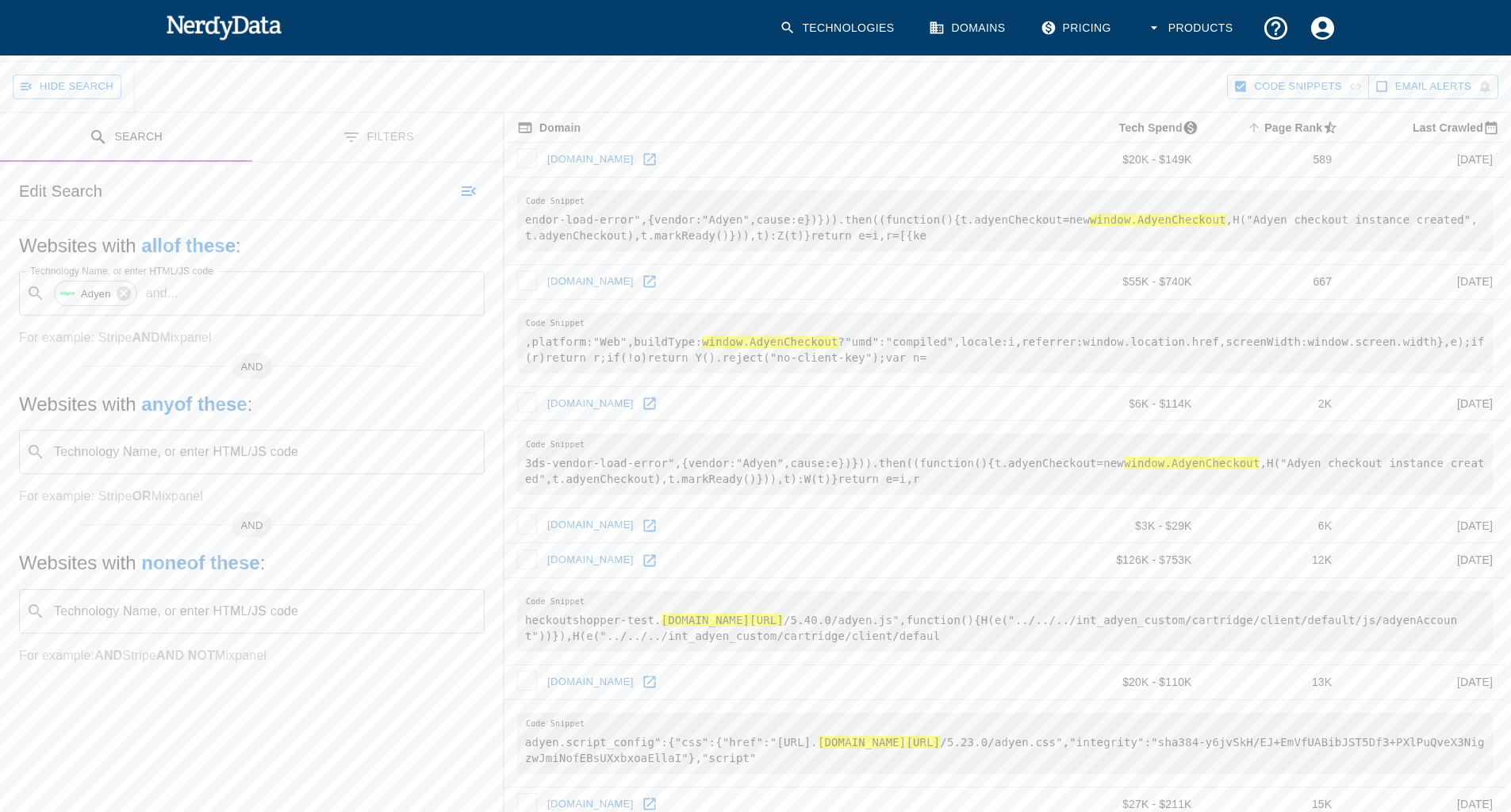
scroll to position [0, 0]
